Goal: Information Seeking & Learning: Learn about a topic

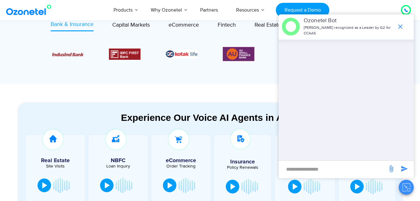
scroll to position [194, 0]
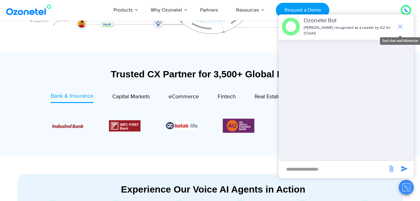
click at [398, 30] on span "end chat or minimize" at bounding box center [400, 26] width 13 height 13
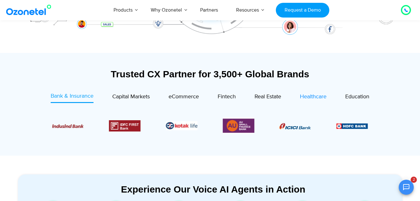
click at [308, 98] on span "Healthcare" at bounding box center [313, 96] width 27 height 7
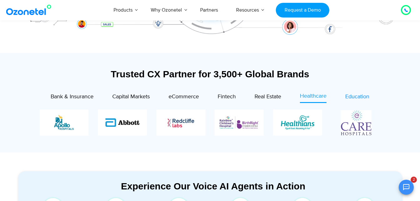
click at [353, 101] on div "Education" at bounding box center [358, 97] width 24 height 8
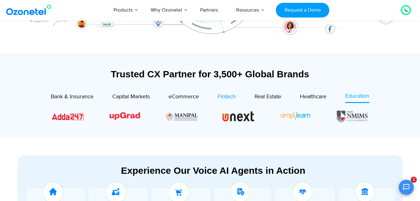
click at [222, 98] on span "Fintech" at bounding box center [227, 96] width 18 height 7
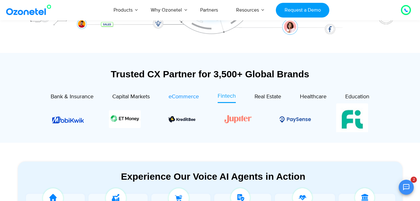
click at [183, 96] on span "eCommerce" at bounding box center [184, 96] width 30 height 7
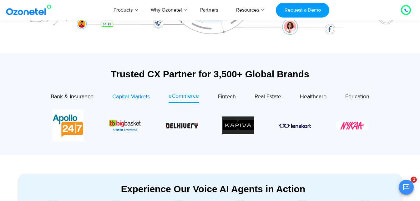
click at [137, 95] on span "Capital Markets" at bounding box center [131, 96] width 38 height 7
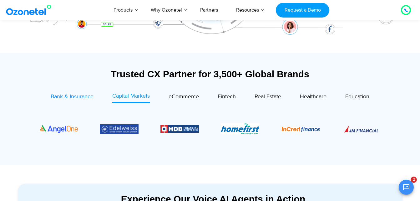
click at [87, 95] on span "Bank & Insurance" at bounding box center [72, 96] width 43 height 7
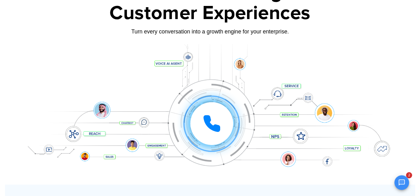
scroll to position [0, 0]
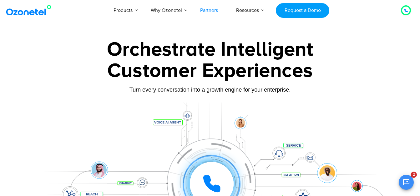
click at [214, 13] on link "Partners" at bounding box center [209, 10] width 36 height 21
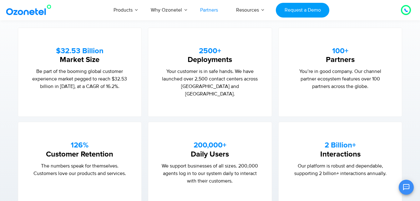
scroll to position [440, 0]
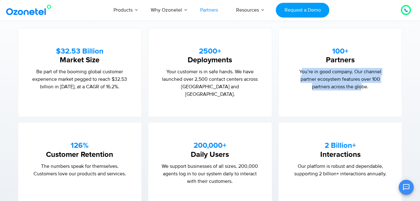
drag, startPoint x: 302, startPoint y: 70, endPoint x: 363, endPoint y: 87, distance: 63.2
click at [363, 87] on p "You’re in good company. Our channel partner ecosystem features over 100 partner…" at bounding box center [340, 79] width 99 height 23
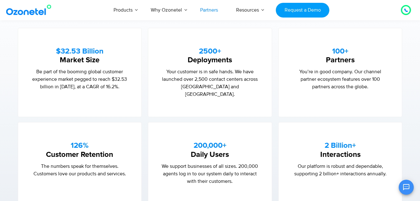
drag, startPoint x: 363, startPoint y: 87, endPoint x: 401, endPoint y: 108, distance: 43.9
click at [401, 117] on section "126% Customer Retention The numbers speak for themselves. Customers love our pr…" at bounding box center [210, 160] width 391 height 87
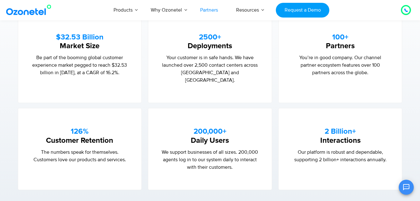
scroll to position [457, 0]
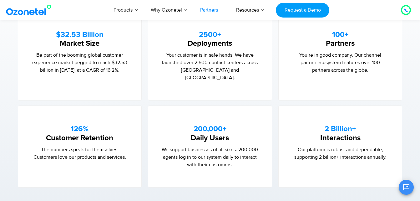
click at [390, 106] on div "2 Billion+ Interactions Our platform is robust and dependable, supporting 2 bil…" at bounding box center [341, 147] width 124 height 82
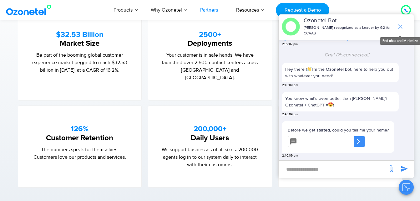
click at [399, 26] on icon "end chat or minimize" at bounding box center [401, 27] width 8 height 8
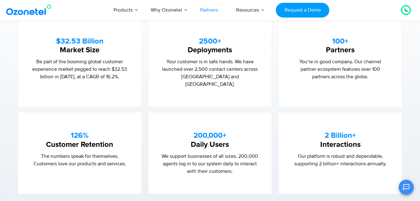
scroll to position [450, 0]
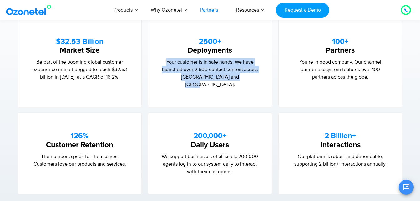
drag, startPoint x: 166, startPoint y: 61, endPoint x: 241, endPoint y: 75, distance: 76.5
click at [241, 75] on p "Your customer is in safe hands. We have launched over 2,500 contact centers acr…" at bounding box center [210, 73] width 99 height 30
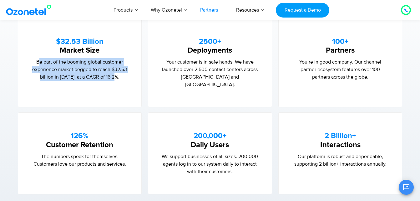
drag, startPoint x: 39, startPoint y: 60, endPoint x: 119, endPoint y: 74, distance: 81.7
click at [119, 74] on p "Be part of the booming global customer experience market pegged to reach $32.53…" at bounding box center [80, 69] width 99 height 23
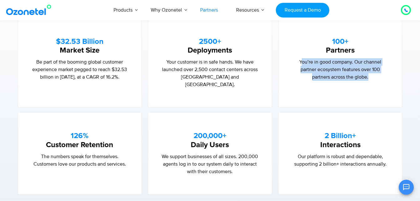
drag, startPoint x: 302, startPoint y: 61, endPoint x: 370, endPoint y: 72, distance: 68.6
click at [370, 72] on p "You’re in good company. Our channel partner ecosystem features over 100 partner…" at bounding box center [340, 69] width 99 height 23
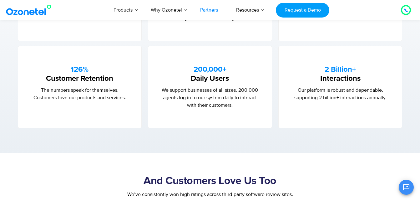
scroll to position [517, 0]
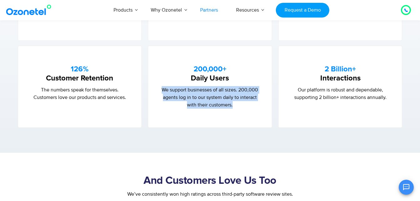
drag, startPoint x: 162, startPoint y: 80, endPoint x: 251, endPoint y: 93, distance: 90.0
click at [251, 93] on p "We support businesses of all sizes. 200,000 agents log in to our system daily t…" at bounding box center [210, 97] width 99 height 23
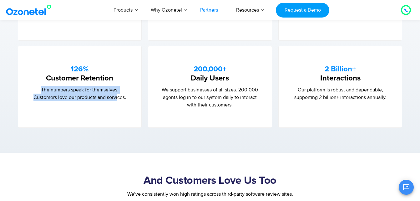
drag, startPoint x: 41, startPoint y: 84, endPoint x: 118, endPoint y: 98, distance: 78.3
click at [118, 98] on div "126% Customer Retention The numbers speak for themselves. Customers love our pr…" at bounding box center [80, 87] width 124 height 82
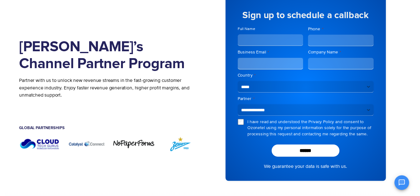
scroll to position [0, 0]
